Goal: Transaction & Acquisition: Purchase product/service

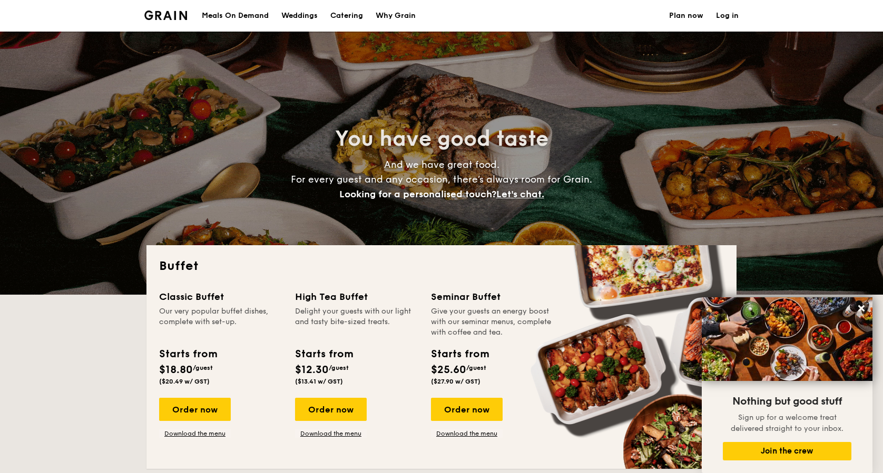
select select
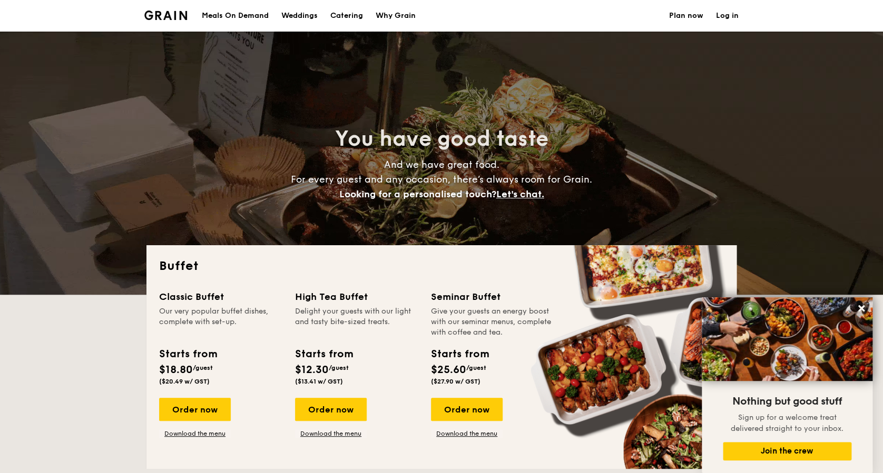
click at [335, 15] on h1 "Catering" at bounding box center [346, 16] width 33 height 32
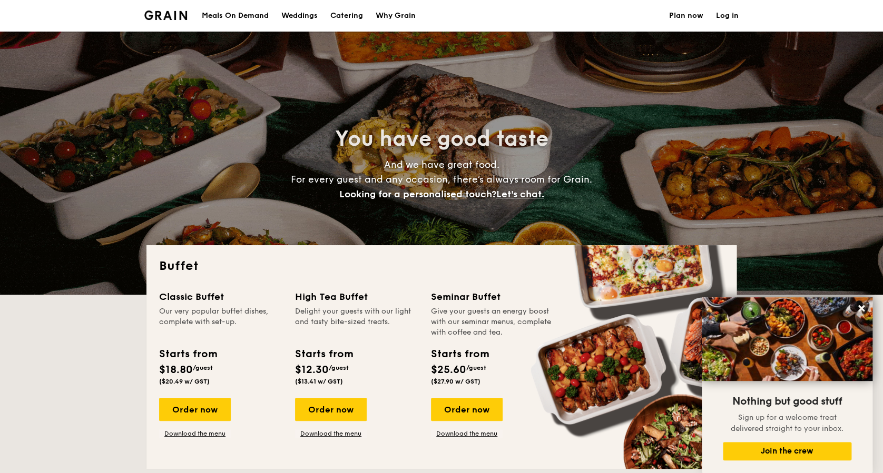
click at [351, 12] on h1 "Catering" at bounding box center [346, 16] width 33 height 32
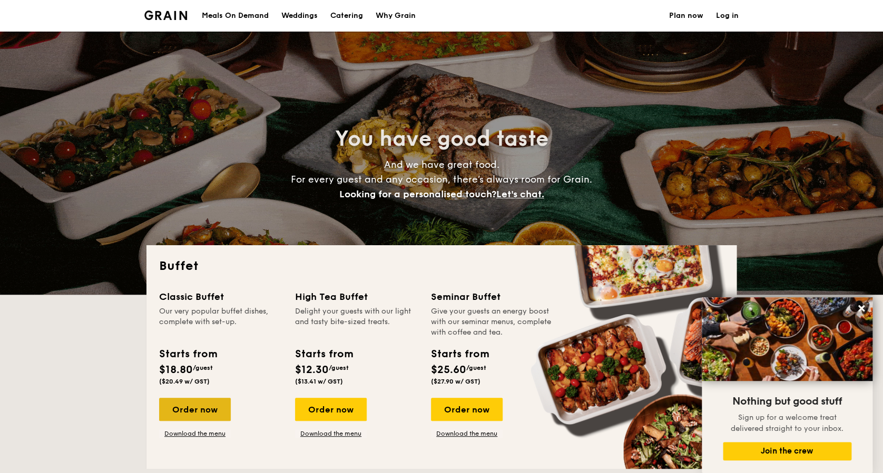
click at [180, 412] on div "Order now" at bounding box center [195, 409] width 72 height 23
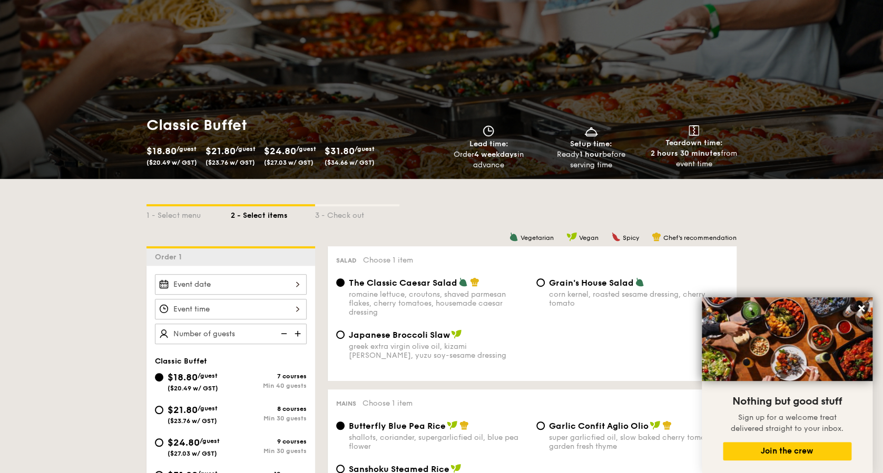
scroll to position [70, 0]
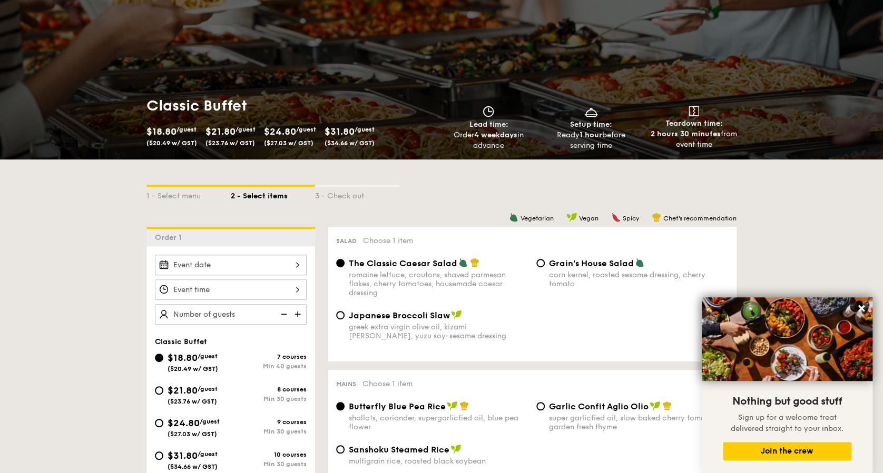
drag, startPoint x: 785, startPoint y: 259, endPoint x: 815, endPoint y: 196, distance: 70.0
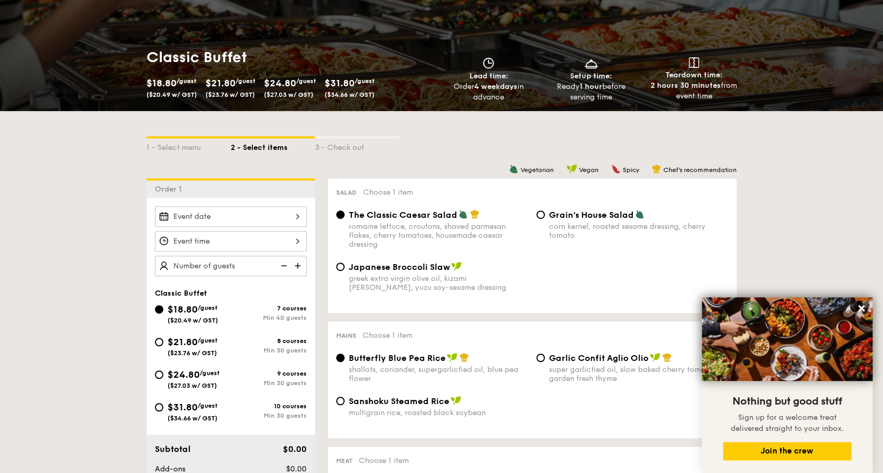
scroll to position [140, 0]
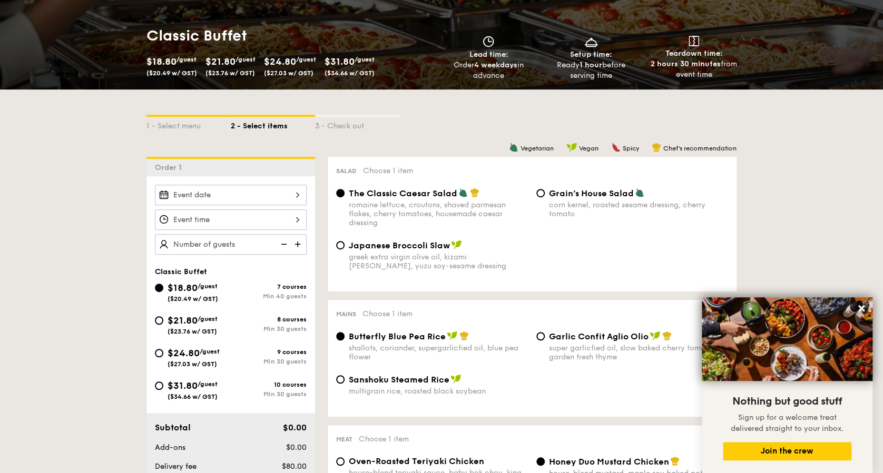
drag, startPoint x: 805, startPoint y: 180, endPoint x: 770, endPoint y: 122, distance: 67.1
